Goal: Complete application form

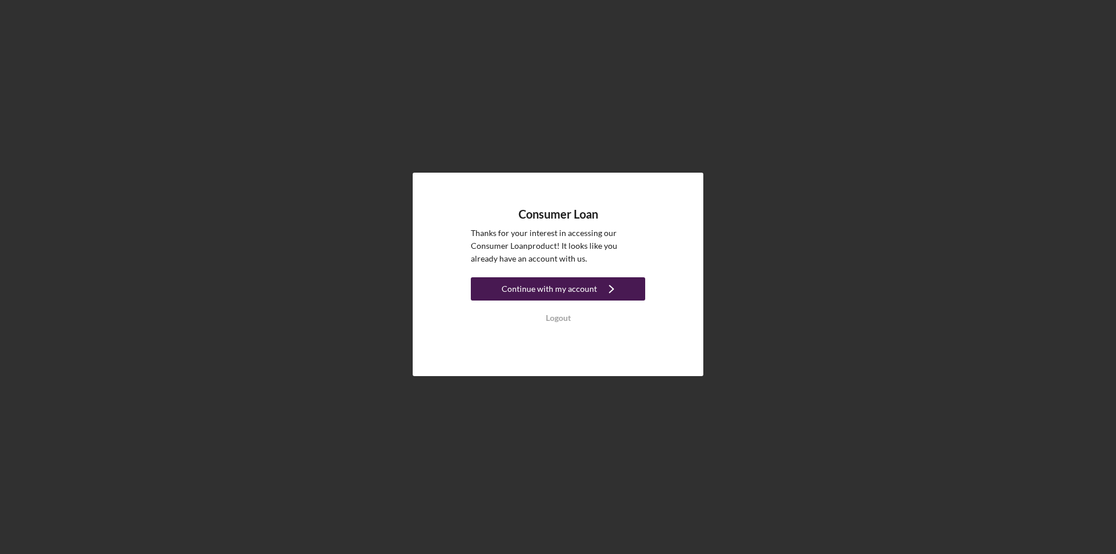
click at [541, 284] on div "Continue with my account" at bounding box center [549, 288] width 95 height 23
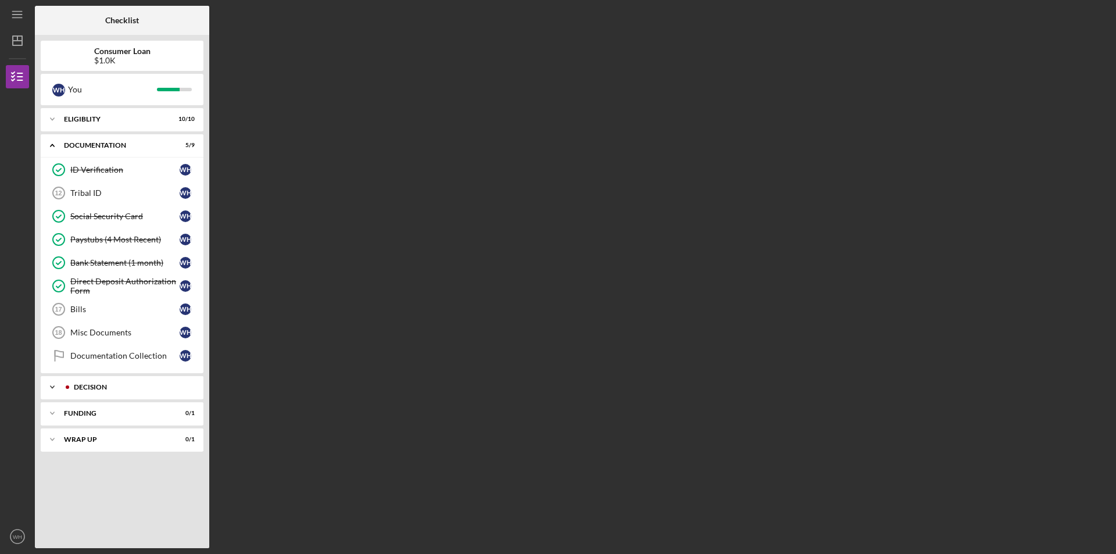
click at [136, 388] on div "Decision" at bounding box center [131, 387] width 115 height 7
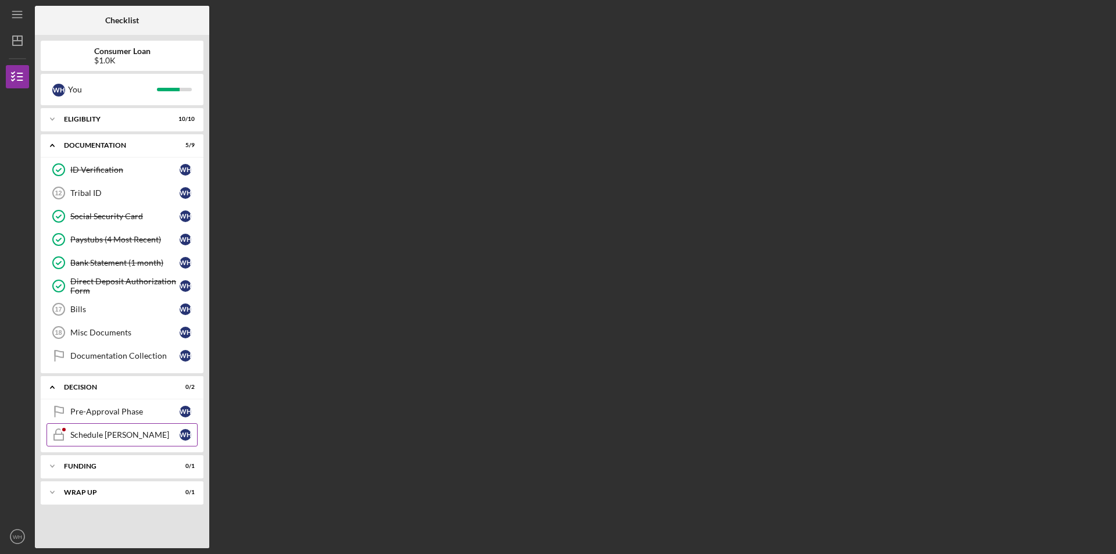
click at [114, 430] on link "Schedule [PERSON_NAME] [PERSON_NAME] [PERSON_NAME]" at bounding box center [122, 434] width 151 height 23
